Goal: Navigation & Orientation: Find specific page/section

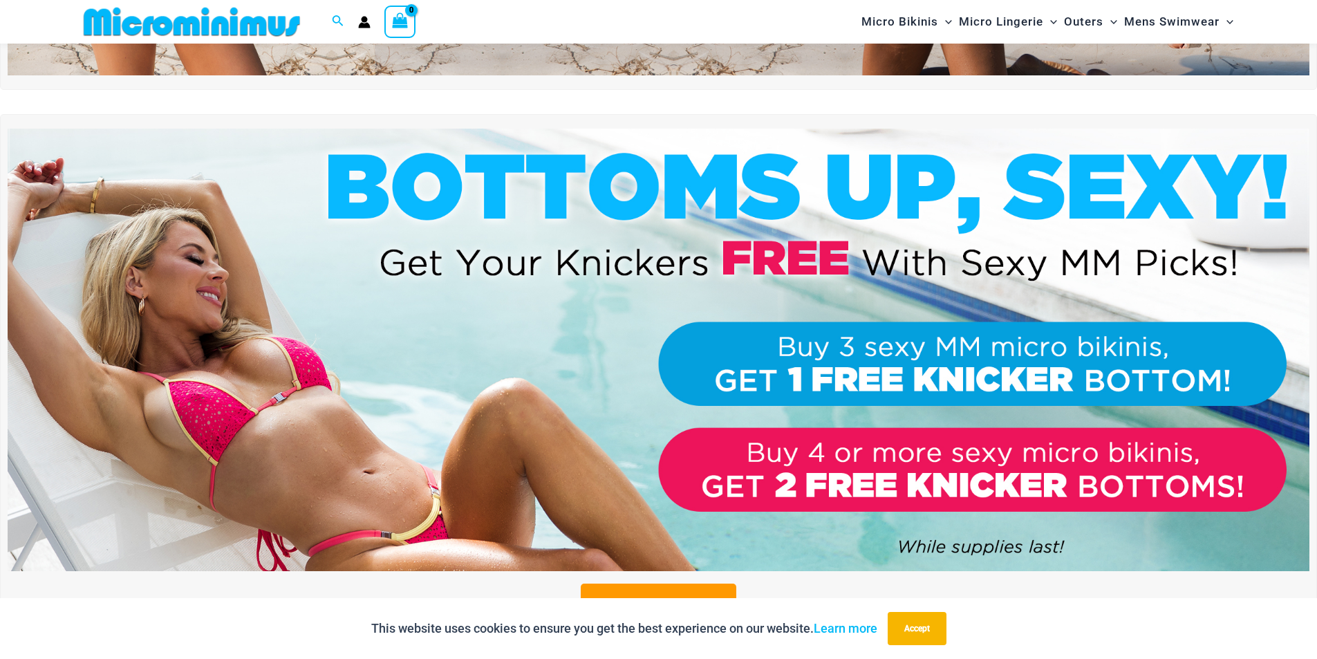
scroll to position [471, 0]
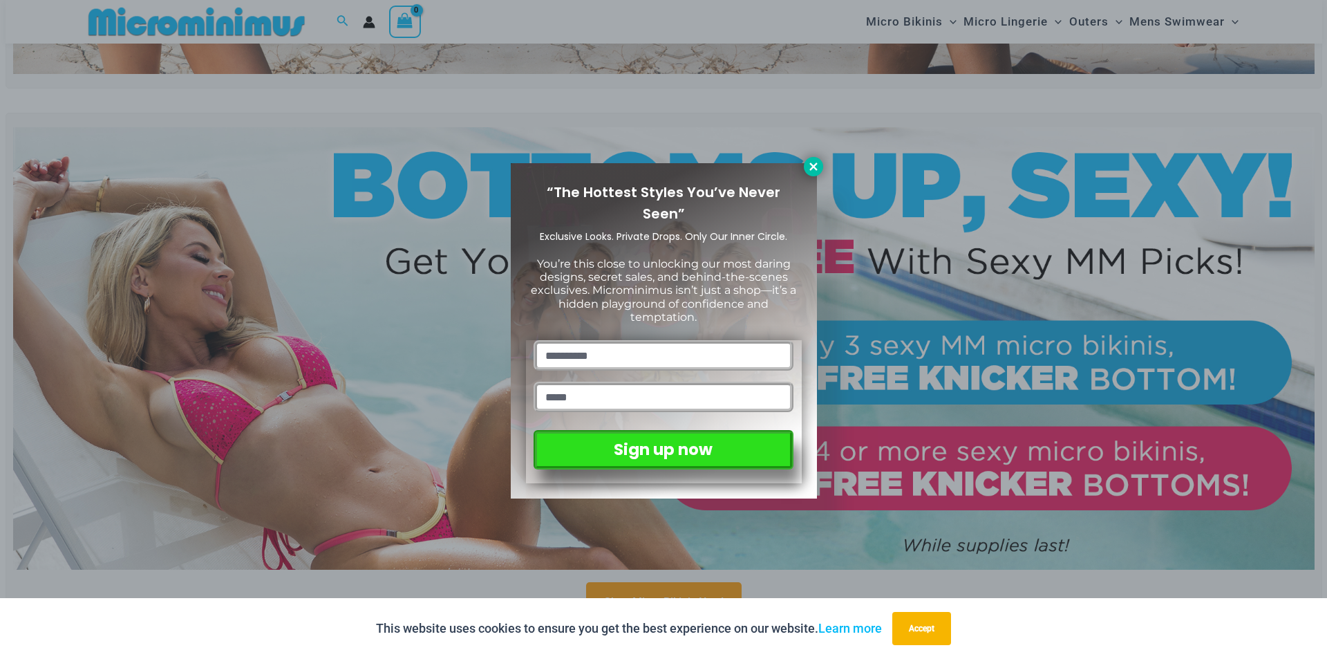
click at [814, 162] on icon at bounding box center [813, 166] width 12 height 12
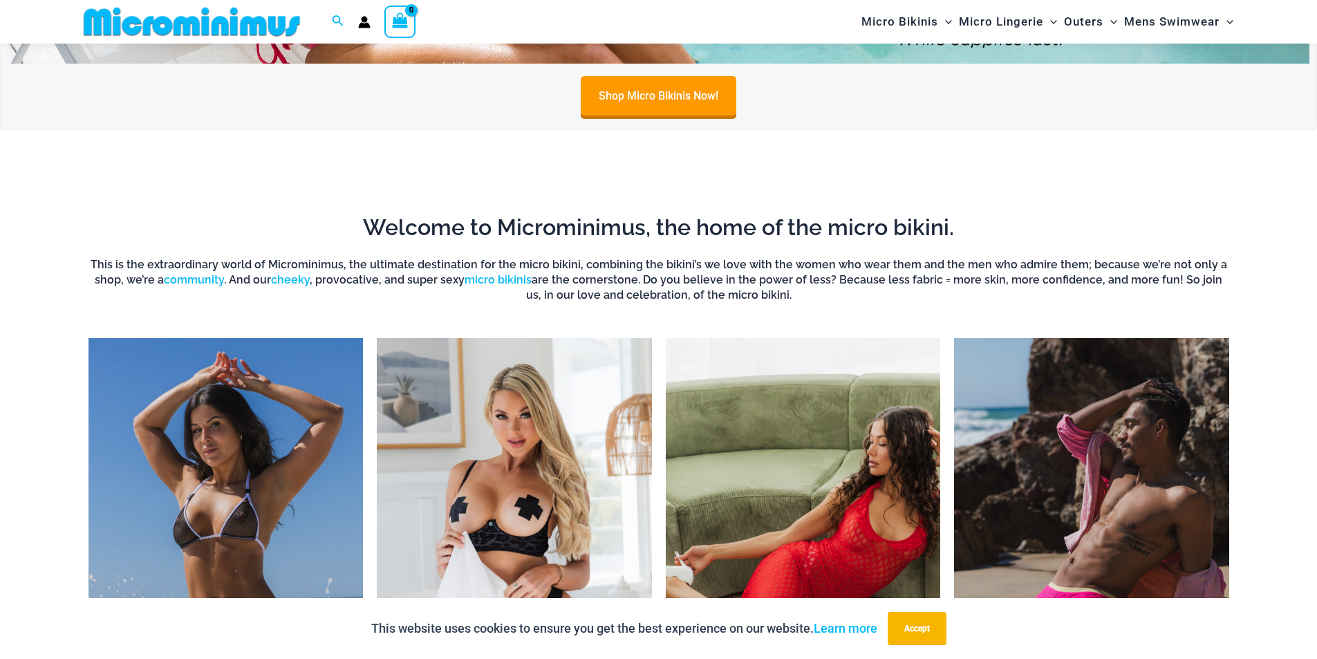
scroll to position [1163, 0]
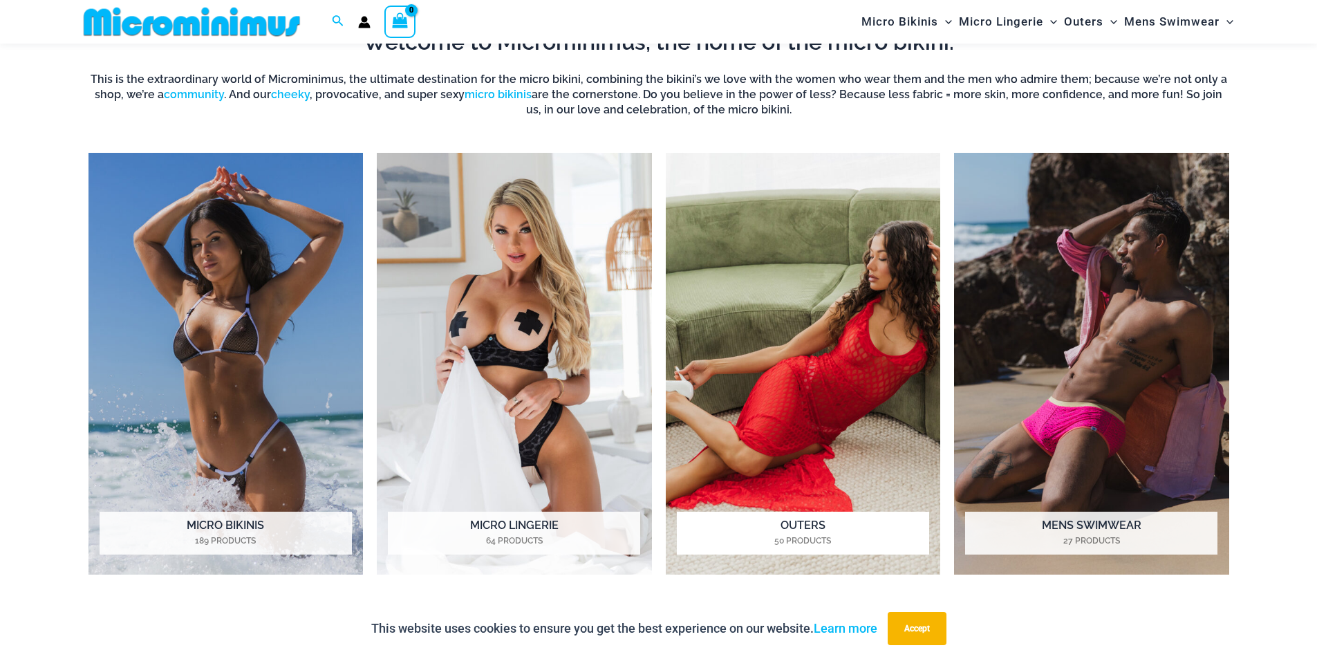
click at [821, 244] on img "Visit product category Outers" at bounding box center [803, 364] width 275 height 422
